Goal: Find specific page/section: Find specific page/section

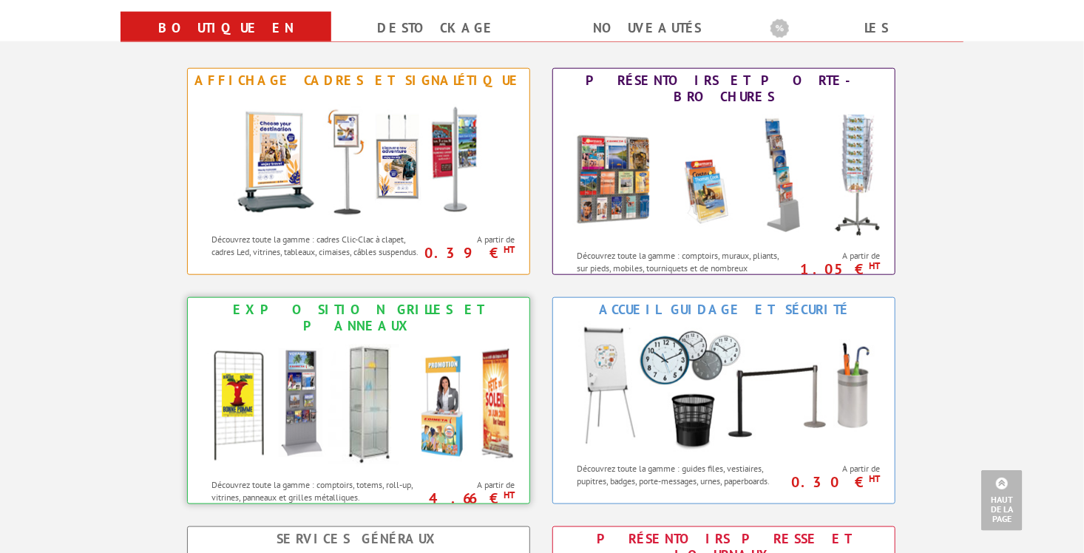
scroll to position [628, 0]
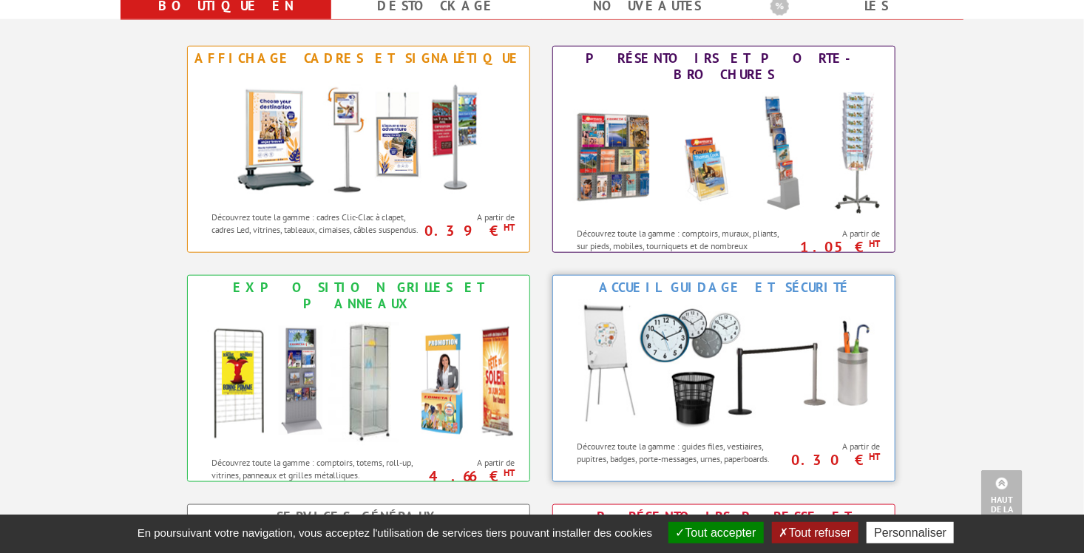
click at [372, 69] on img at bounding box center [723, 365] width 325 height 133
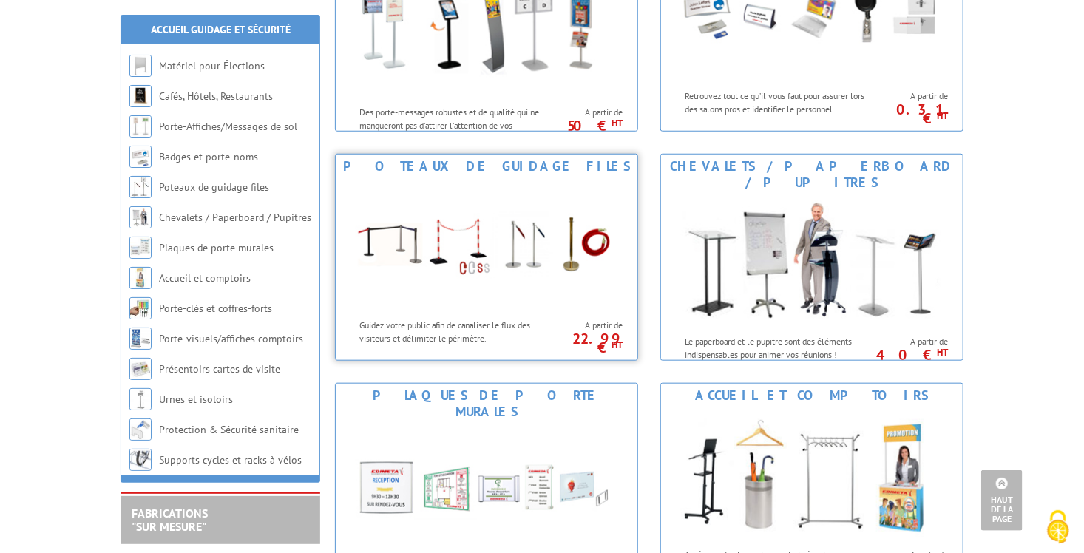
scroll to position [554, 0]
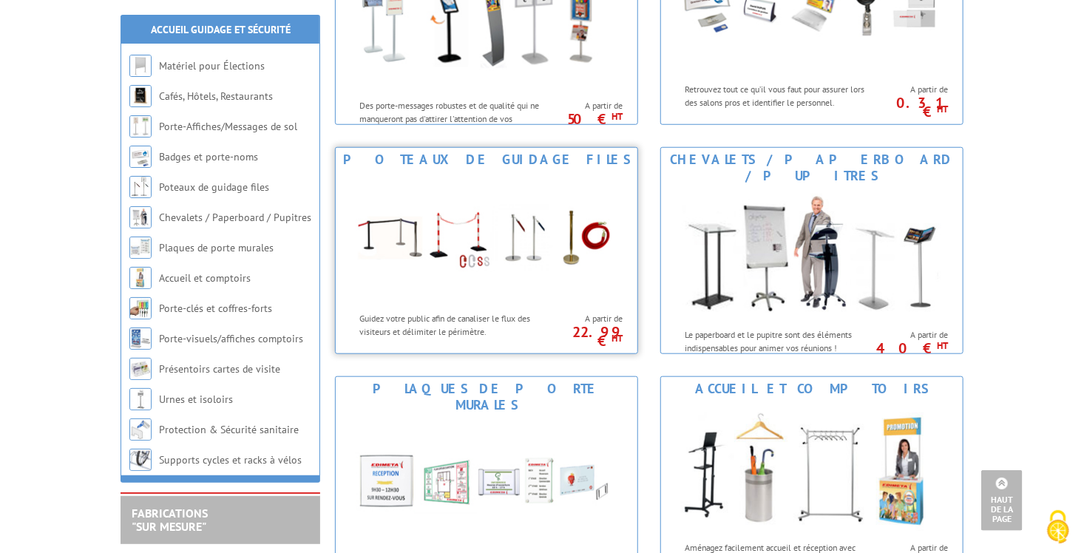
click at [440, 275] on img at bounding box center [486, 237] width 273 height 133
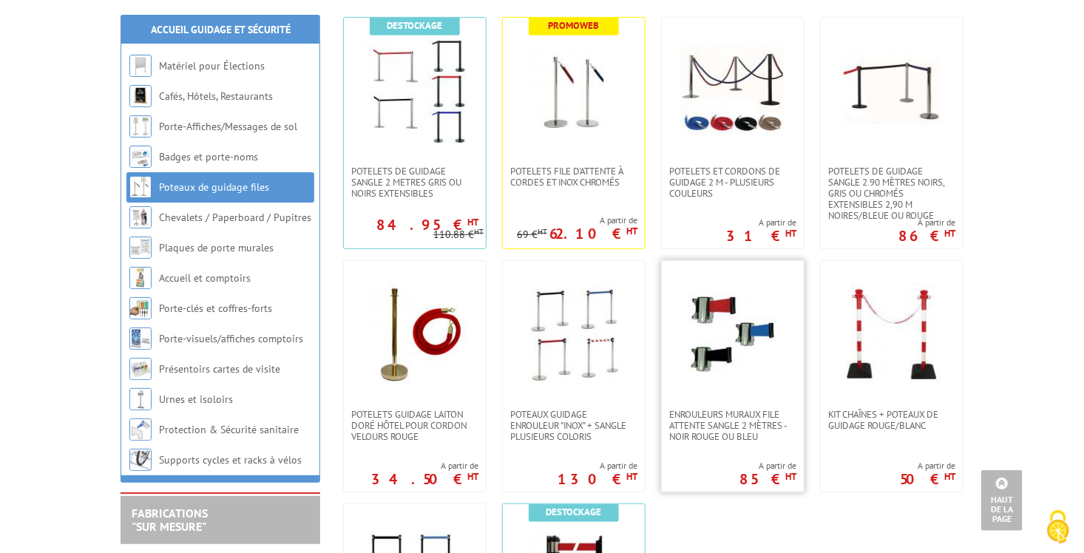
scroll to position [313, 0]
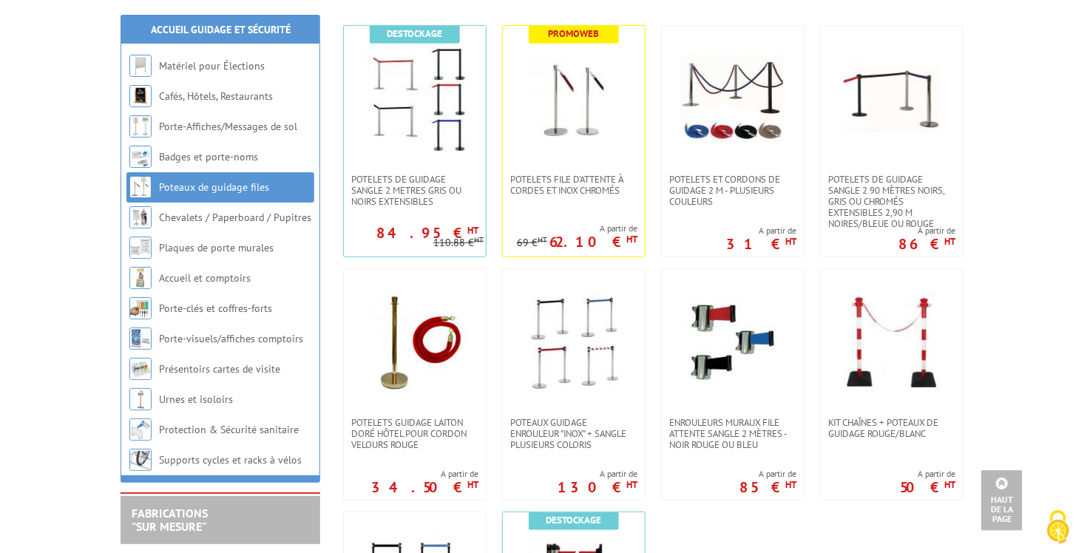
click at [213, 183] on link "Poteaux de guidage files" at bounding box center [214, 186] width 110 height 13
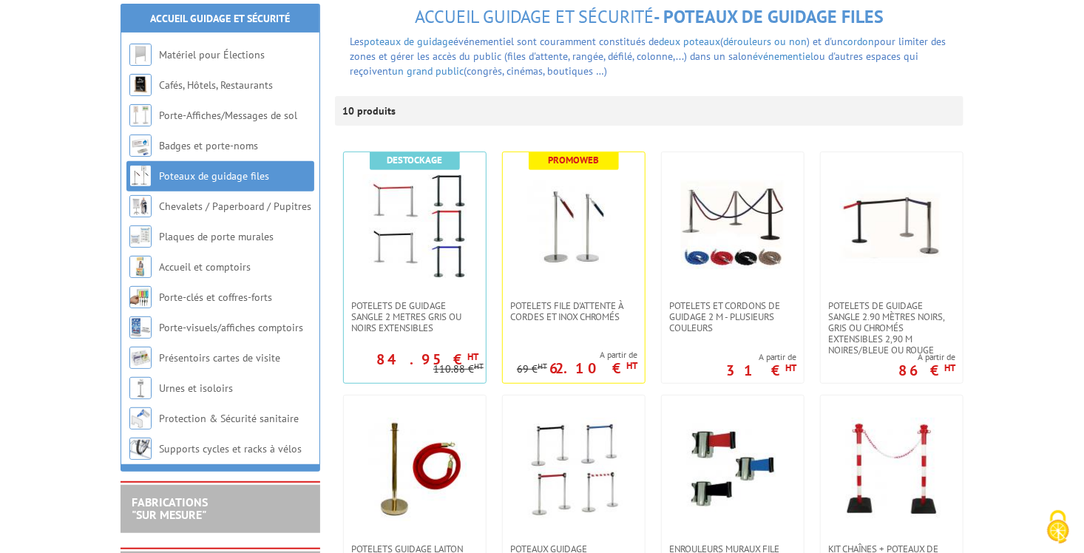
scroll to position [222, 0]
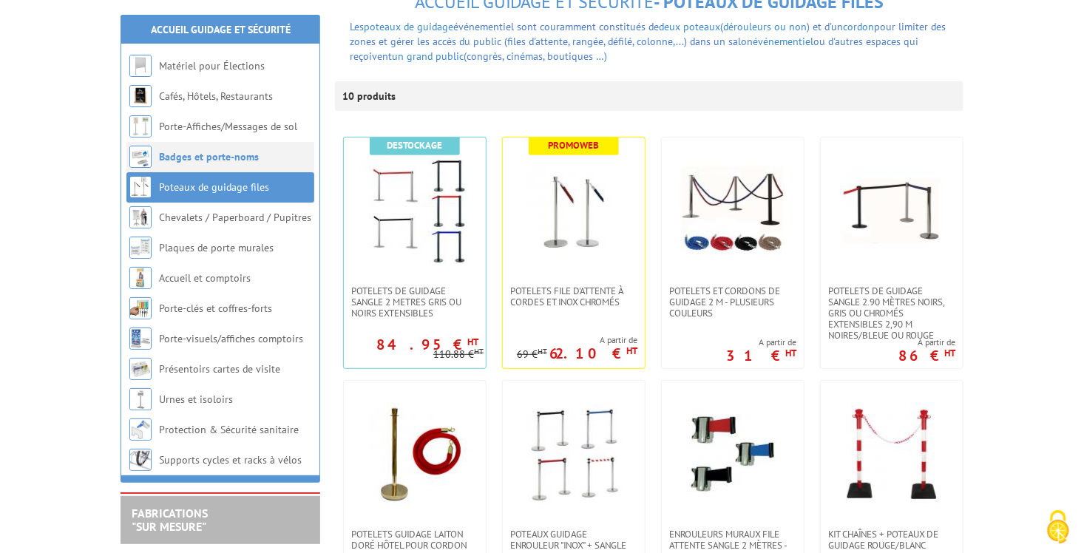
click at [183, 154] on link "Badges et porte-noms" at bounding box center [209, 156] width 100 height 13
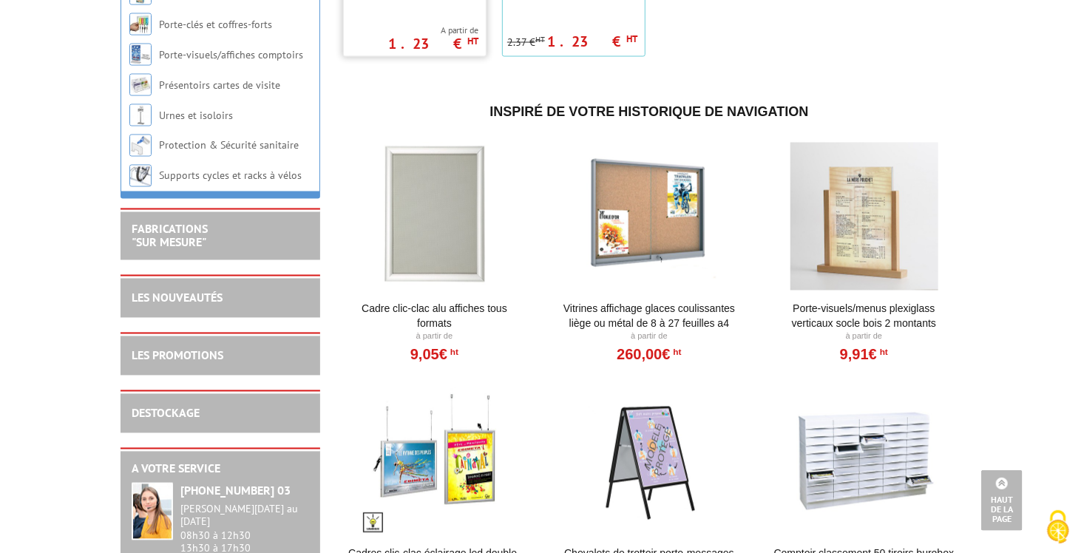
scroll to position [1215, 0]
